Goal: Find specific page/section: Find specific page/section

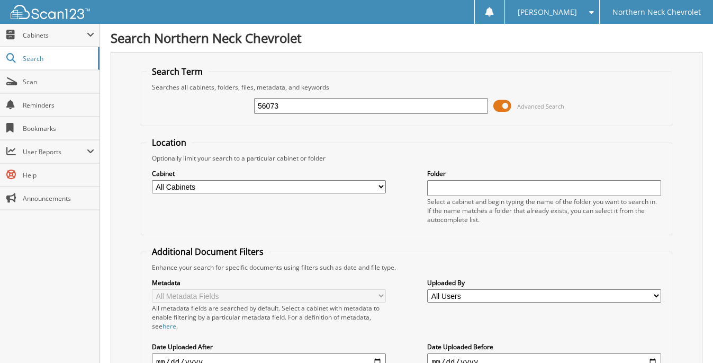
scroll to position [126, 0]
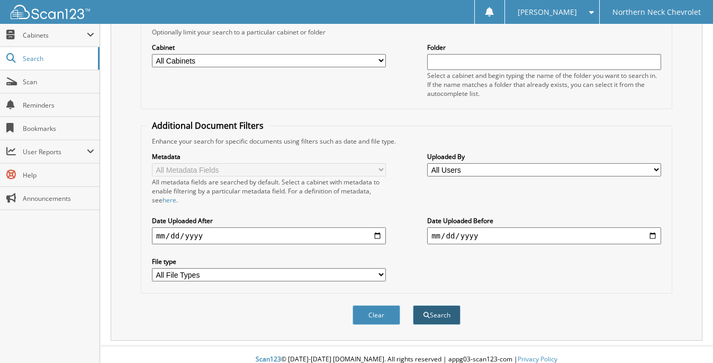
type input "56073"
click at [437, 305] on button "Search" at bounding box center [437, 315] width 48 height 20
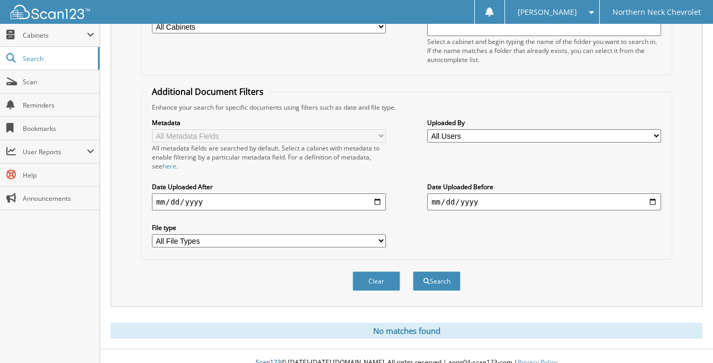
scroll to position [163, 0]
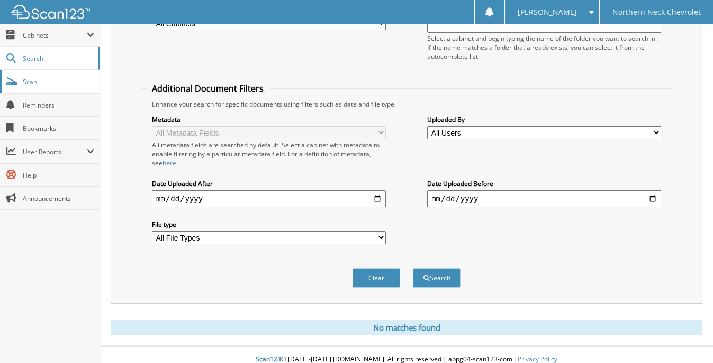
click at [62, 83] on span "Scan" at bounding box center [58, 81] width 71 height 9
